Goal: Task Accomplishment & Management: Complete application form

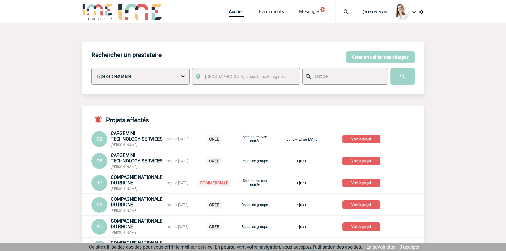
click at [345, 10] on img at bounding box center [346, 11] width 21 height 7
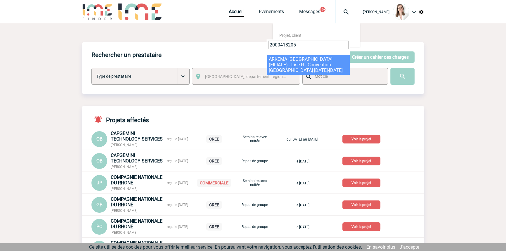
type input "2000418205"
select select "17706"
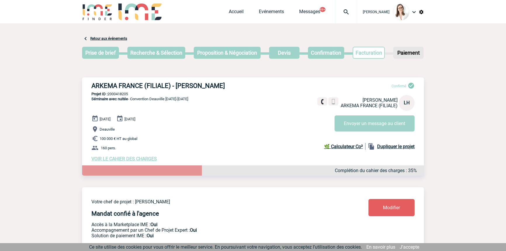
click at [342, 11] on img at bounding box center [346, 11] width 21 height 7
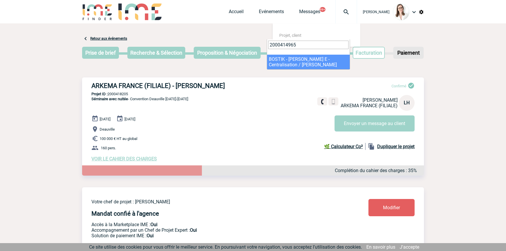
type input "2000414965"
select select "14466"
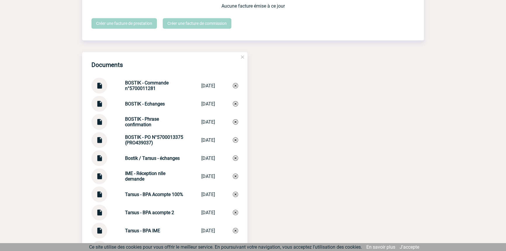
scroll to position [708, 0]
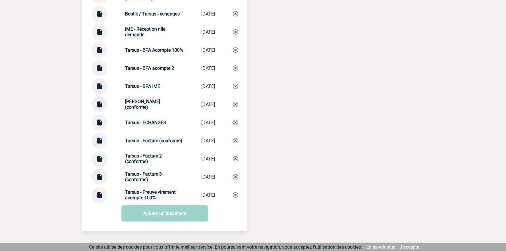
click at [103, 181] on div at bounding box center [99, 177] width 16 height 16
click at [100, 180] on img at bounding box center [100, 174] width 8 height 11
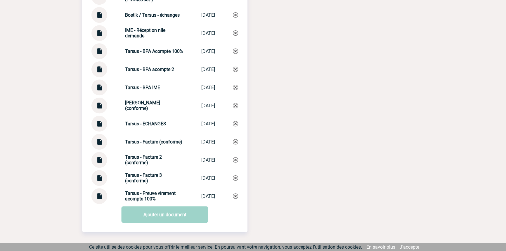
scroll to position [744, 0]
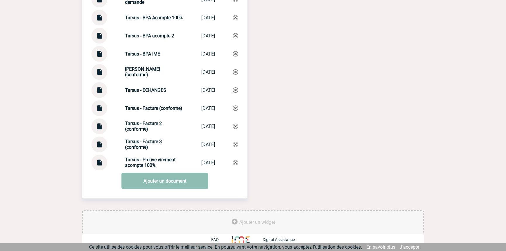
click at [152, 176] on link "Ajouter un document" at bounding box center [165, 181] width 87 height 16
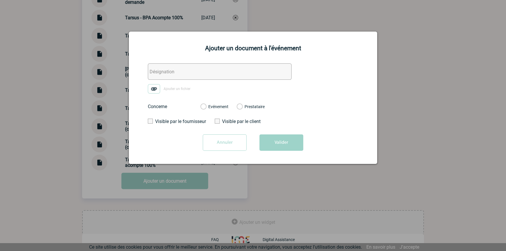
click at [166, 74] on input "text" at bounding box center [220, 71] width 144 height 16
click at [158, 88] on img at bounding box center [154, 88] width 12 height 9
click at [0, 0] on input "Ajouter un fichier" at bounding box center [0, 0] width 0 height 0
click at [182, 72] on input "TARSUS/BOSTIK - Echanges acompte 3" at bounding box center [220, 71] width 144 height 16
type input "TARSUS/BOSTIK/IME - Echanges acompte 3"
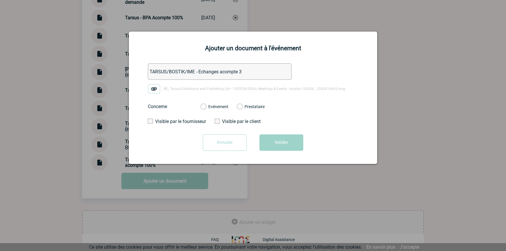
click at [207, 107] on div "Evénement" at bounding box center [214, 107] width 28 height 6
click at [206, 108] on label "Evénement" at bounding box center [203, 106] width 6 height 5
click at [0, 0] on input "Evénement" at bounding box center [0, 0] width 0 height 0
drag, startPoint x: 292, startPoint y: 144, endPoint x: 291, endPoint y: 151, distance: 6.8
click at [292, 144] on button "Valider" at bounding box center [281, 142] width 44 height 16
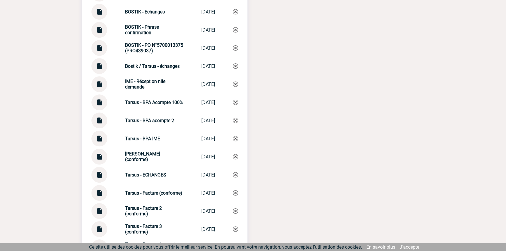
scroll to position [567, 0]
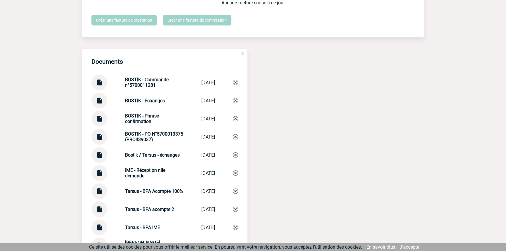
click at [125, 103] on strong "BOSTIK - Echanges" at bounding box center [145, 101] width 40 height 6
copy div "BOSTIK - Echanges BOSTIK - Echanges"
click at [236, 103] on img at bounding box center [235, 100] width 5 height 5
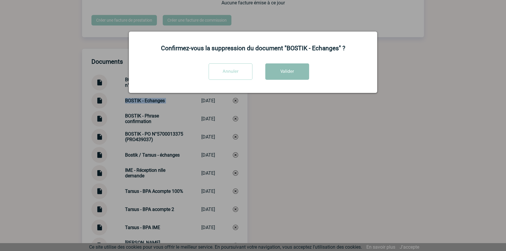
click at [280, 73] on button "Valider" at bounding box center [287, 71] width 44 height 16
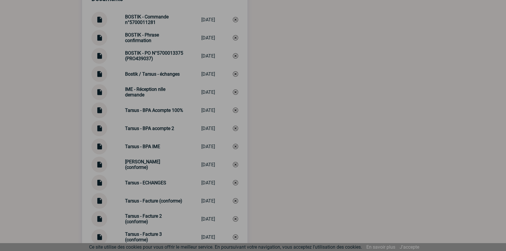
scroll to position [744, 0]
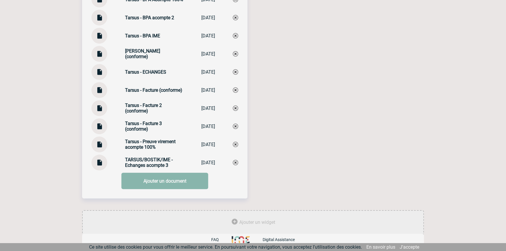
click at [154, 179] on link "Ajouter un document" at bounding box center [165, 181] width 87 height 16
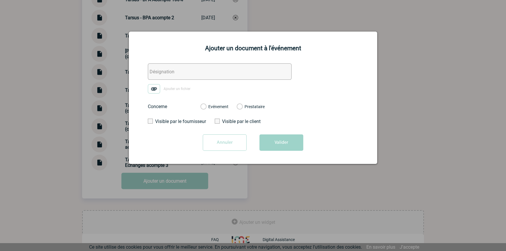
drag, startPoint x: 151, startPoint y: 68, endPoint x: 158, endPoint y: 73, distance: 8.4
click at [151, 68] on input "text" at bounding box center [220, 71] width 144 height 16
paste input "BOSTIK - Echanges"
type input "BOSTIK - Echanges"
click at [159, 89] on img at bounding box center [154, 88] width 12 height 9
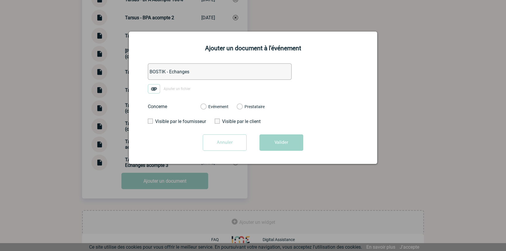
click at [0, 0] on input "Ajouter un fichier" at bounding box center [0, 0] width 0 height 0
click at [206, 107] on label "Evénement" at bounding box center [203, 106] width 6 height 5
click at [0, 0] on input "Evénement" at bounding box center [0, 0] width 0 height 0
click at [275, 140] on button "Valider" at bounding box center [281, 142] width 44 height 16
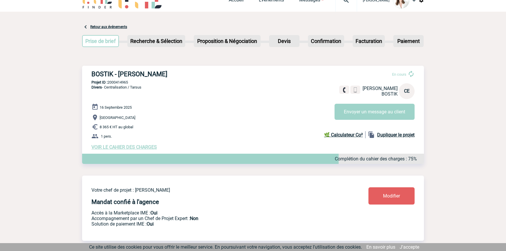
scroll to position [0, 0]
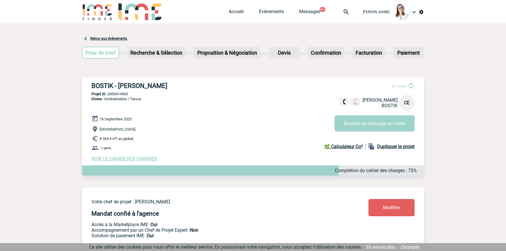
click at [340, 10] on img at bounding box center [346, 11] width 21 height 7
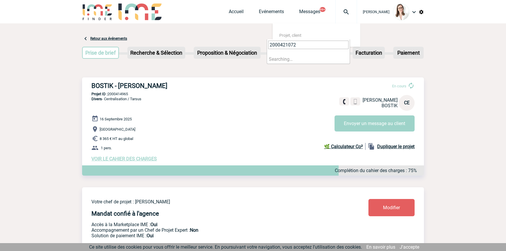
type input "2000421072"
select select "20573"
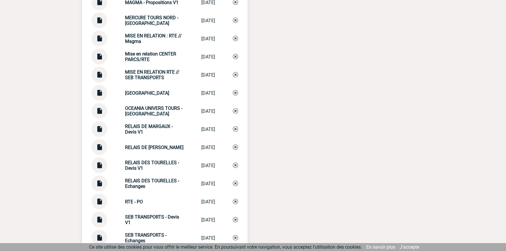
scroll to position [1549, 0]
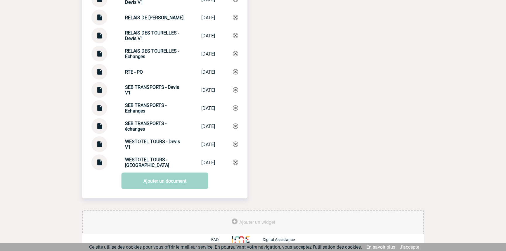
click at [133, 121] on strong "SEB TRANSPORTS - échanges" at bounding box center [145, 126] width 41 height 11
click at [134, 123] on strong "SEB TRANSPORTS - échanges" at bounding box center [145, 126] width 41 height 11
copy div "SEB TRANSPORTS - échanges SEB TRANSPORTS ..."
click at [234, 129] on img at bounding box center [235, 126] width 5 height 5
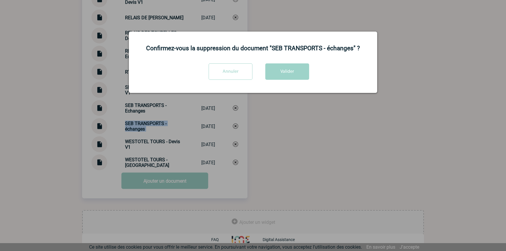
click at [268, 81] on div "Annuler Valider" at bounding box center [253, 73] width 234 height 21
drag, startPoint x: 278, startPoint y: 70, endPoint x: 278, endPoint y: 76, distance: 6.5
click at [278, 70] on button "Valider" at bounding box center [287, 71] width 44 height 16
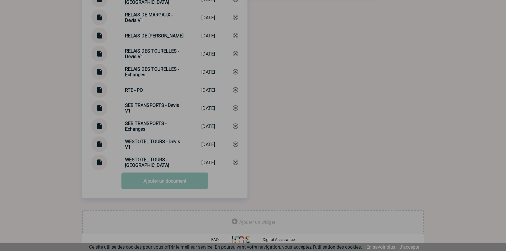
scroll to position [1530, 0]
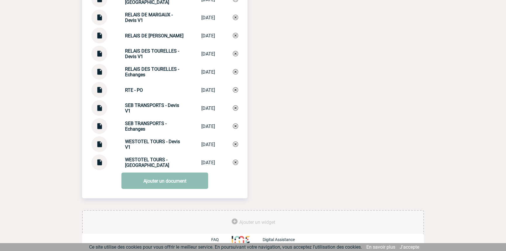
click at [129, 179] on link "Ajouter un document" at bounding box center [165, 181] width 87 height 16
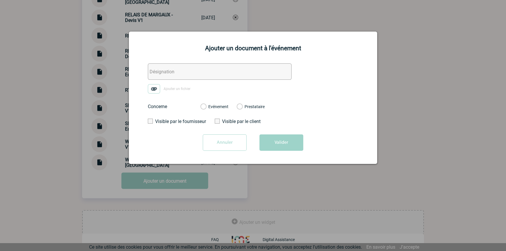
click at [162, 73] on input "text" at bounding box center [220, 71] width 144 height 16
paste input "SEB TRANSPORTS - échanges"
type input "SEB TRANSPORTS - échanges"
click at [161, 89] on label "Ajouter un fichier" at bounding box center [171, 88] width 47 height 9
click at [0, 0] on input "Ajouter un fichier" at bounding box center [0, 0] width 0 height 0
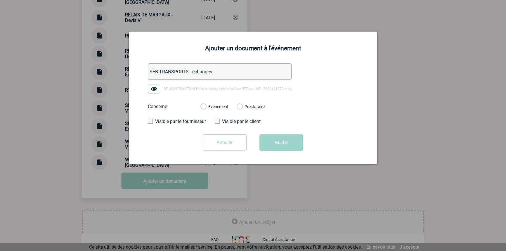
click at [206, 108] on label "Evénement" at bounding box center [203, 106] width 6 height 5
click at [0, 0] on input "Evénement" at bounding box center [0, 0] width 0 height 0
drag, startPoint x: 276, startPoint y: 149, endPoint x: 271, endPoint y: 157, distance: 8.7
click at [275, 148] on button "Valider" at bounding box center [281, 142] width 44 height 16
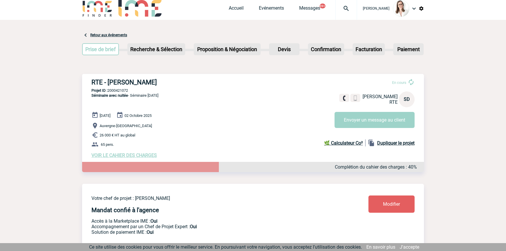
scroll to position [0, 0]
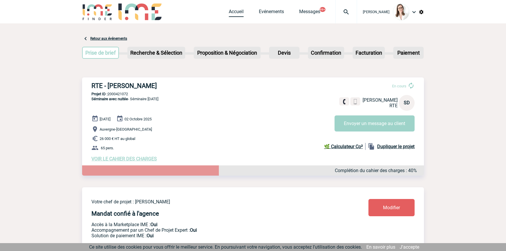
click at [229, 11] on link "Accueil" at bounding box center [236, 13] width 15 height 8
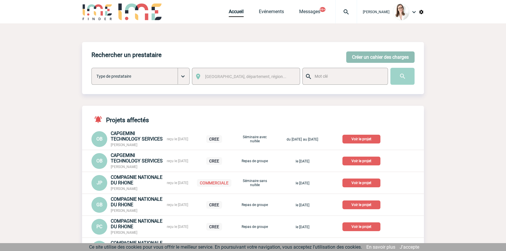
click at [363, 56] on button "Créer un cahier des charges" at bounding box center [380, 56] width 68 height 11
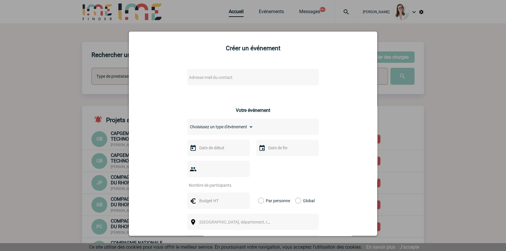
click at [200, 72] on div "Adresse mail du contact" at bounding box center [252, 77] width 131 height 16
click at [202, 75] on span "Adresse mail du contact" at bounding box center [238, 77] width 102 height 8
drag, startPoint x: 205, startPoint y: 88, endPoint x: 179, endPoint y: 85, distance: 26.1
paste input "[PERSON_NAME][EMAIL_ADDRESS][DOMAIN_NAME] T : [PHONE_NUMBER] 48 / M : [PHONE_NU…"
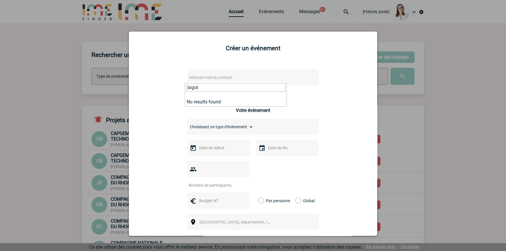
type input "[PERSON_NAME][EMAIL_ADDRESS][DOMAIN_NAME] T : [PHONE_NUMBER] 48 / M : [PHONE_NU…"
click at [241, 85] on input "[PERSON_NAME][EMAIL_ADDRESS][DOMAIN_NAME] T : [PHONE_NUMBER] 48 / M : [PHONE_NU…" at bounding box center [235, 87] width 99 height 8
click at [240, 85] on input "[PERSON_NAME][EMAIL_ADDRESS][DOMAIN_NAME] T : [PHONE_NUMBER] 48 / M : [PHONE_NU…" at bounding box center [235, 87] width 99 height 8
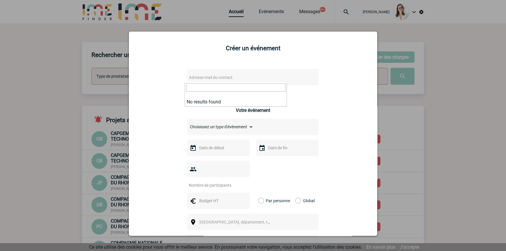
scroll to position [0, 0]
type input "[PERSON_NAME].lebi"
click at [60, 78] on div at bounding box center [253, 125] width 506 height 251
